Goal: Task Accomplishment & Management: Use online tool/utility

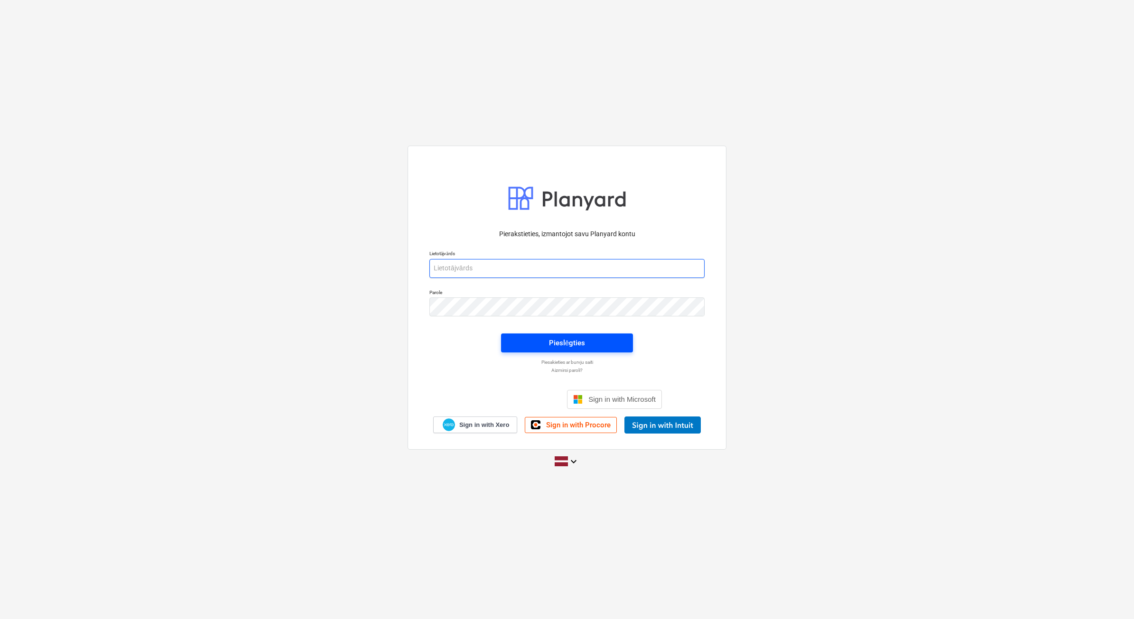
type input "[PERSON_NAME][EMAIL_ADDRESS][DOMAIN_NAME]"
click at [573, 345] on div "Pieslēgties" at bounding box center [567, 343] width 36 height 12
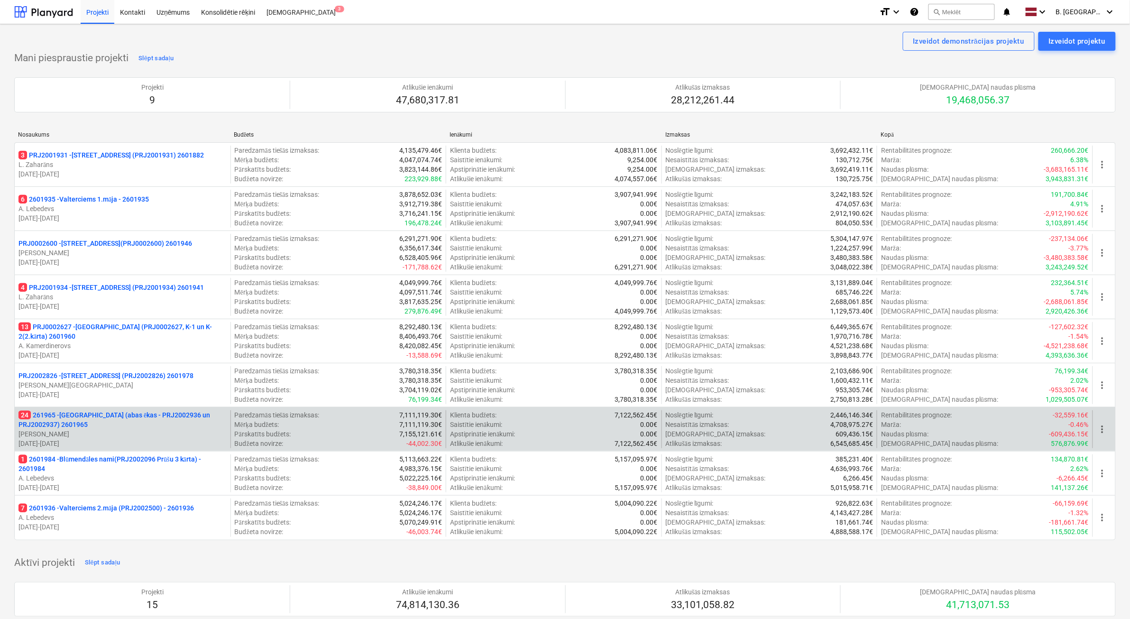
click at [164, 432] on p "[PERSON_NAME]" at bounding box center [123, 433] width 208 height 9
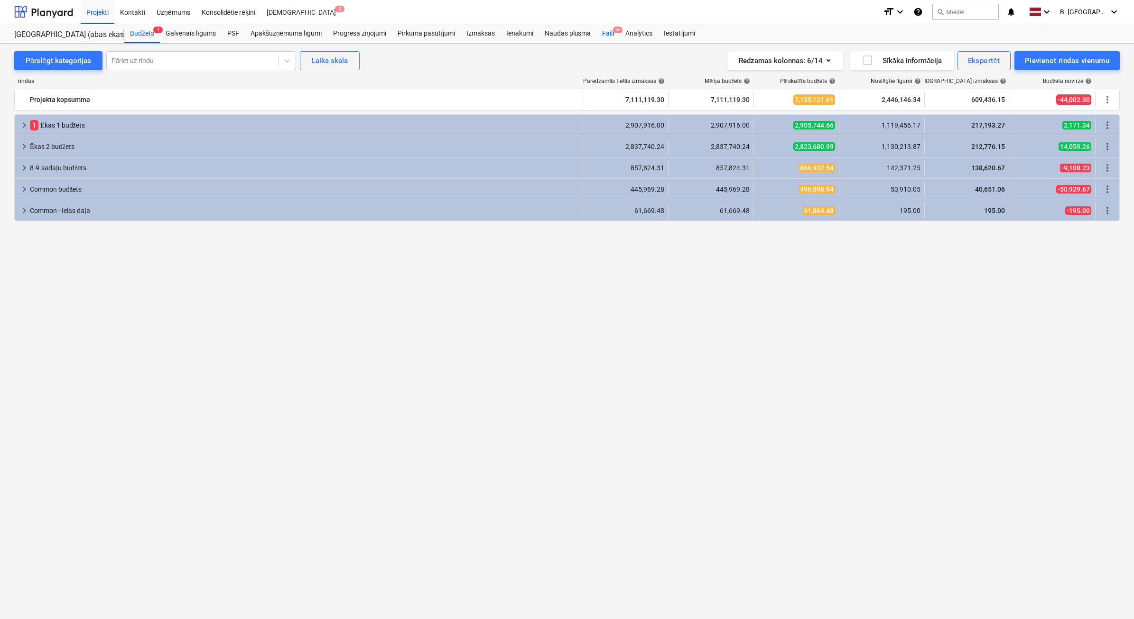
click at [613, 34] on div "Faili 9+" at bounding box center [607, 33] width 23 height 19
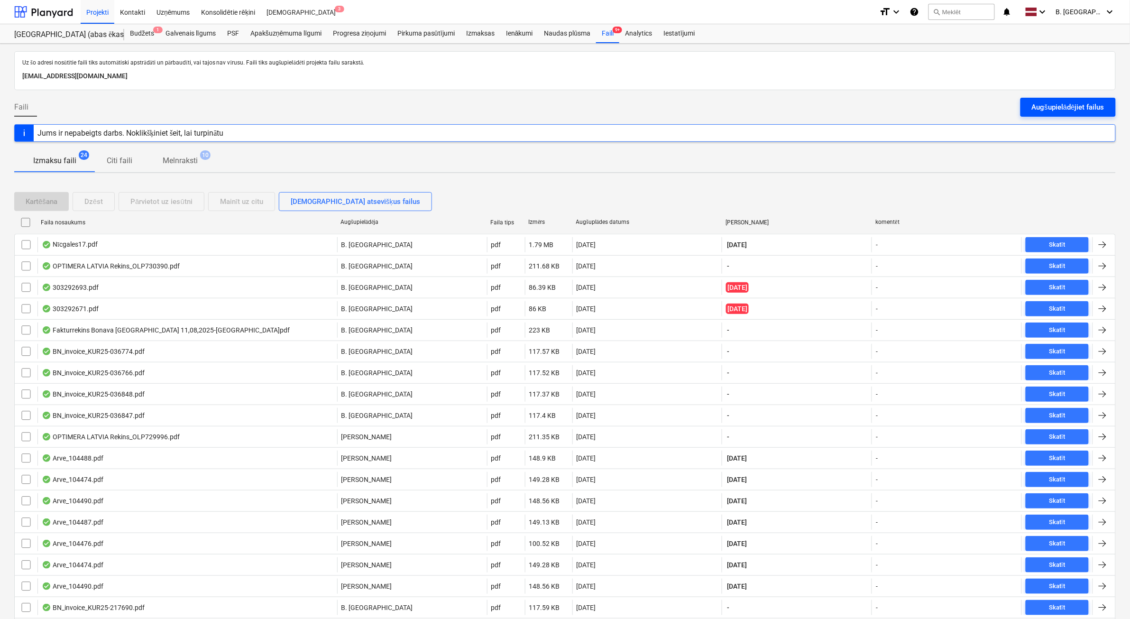
click at [1083, 103] on div "Augšupielādējiet failus" at bounding box center [1068, 107] width 73 height 12
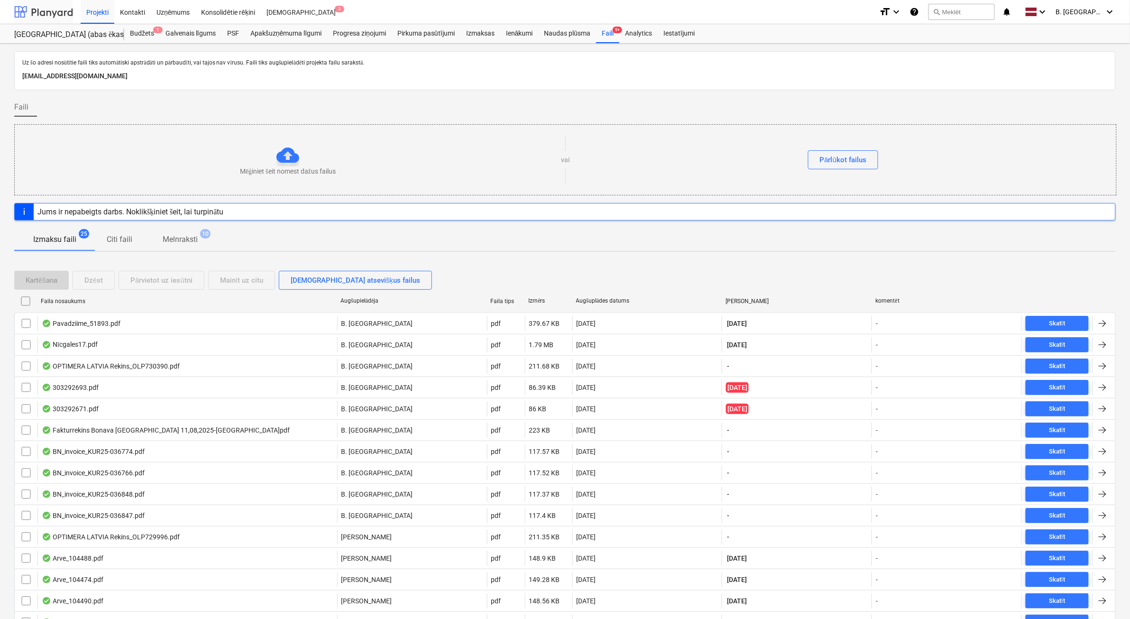
click at [38, 8] on div at bounding box center [43, 12] width 59 height 24
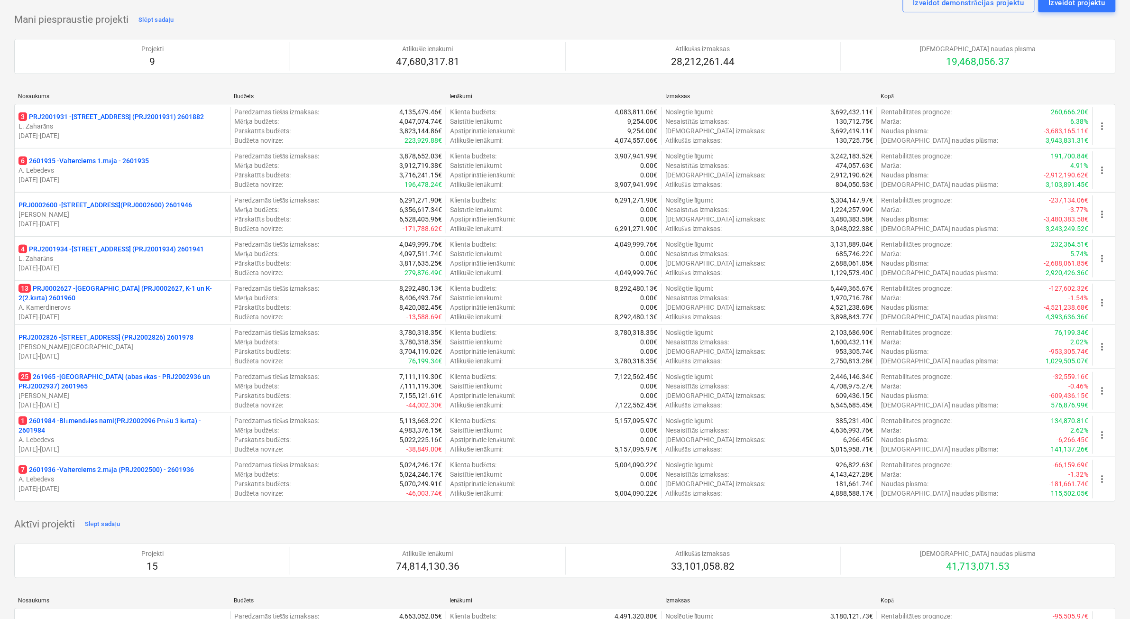
scroll to position [59, 0]
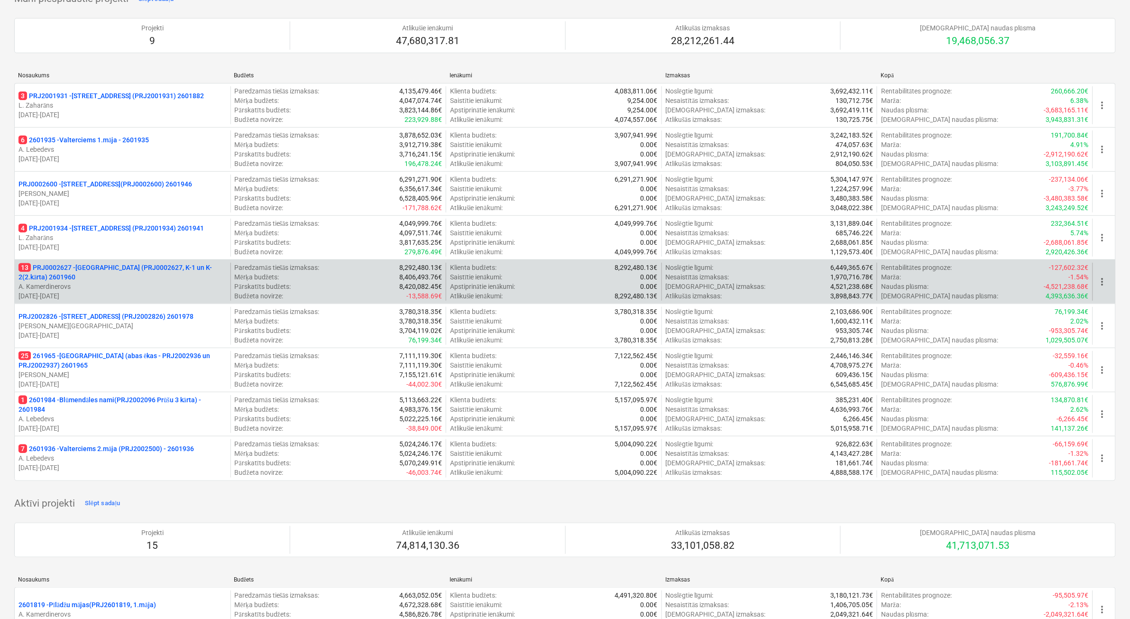
click at [159, 290] on p "A. Kamerdinerovs" at bounding box center [123, 286] width 208 height 9
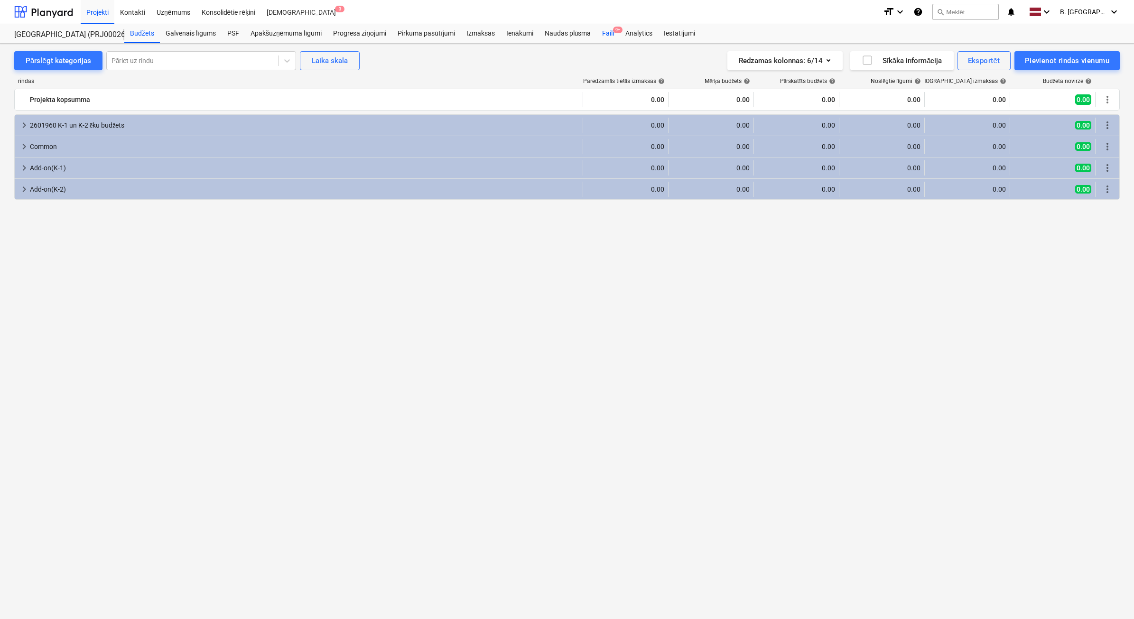
click at [615, 36] on div "Faili 9+" at bounding box center [607, 33] width 23 height 19
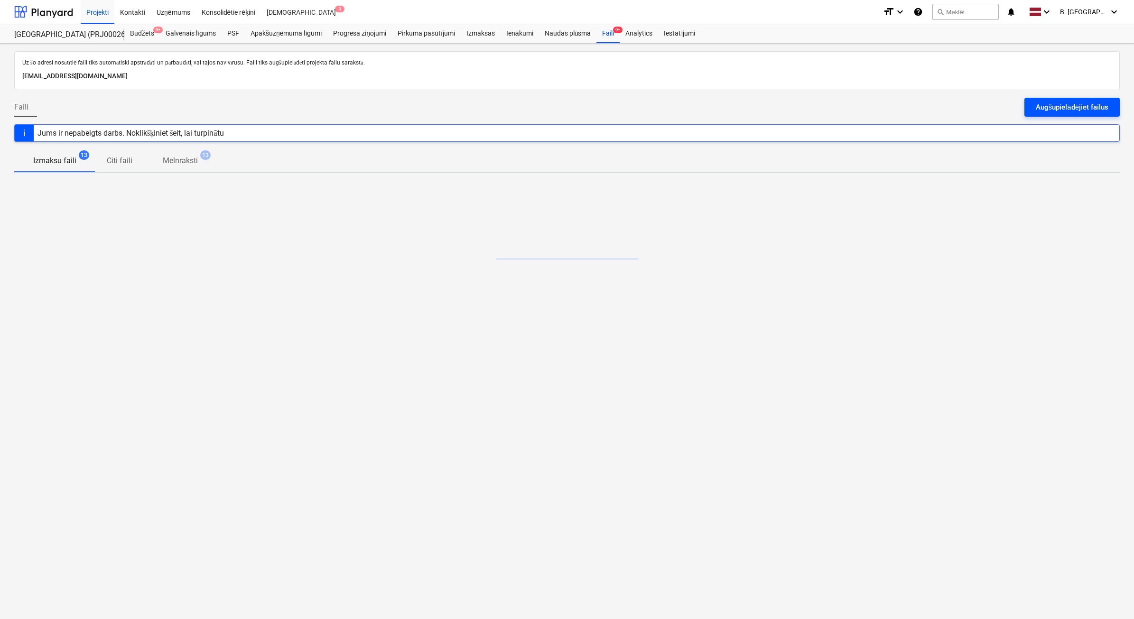
click at [1042, 102] on div "Augšupielādējiet failus" at bounding box center [1072, 107] width 73 height 12
